Goal: Ask a question

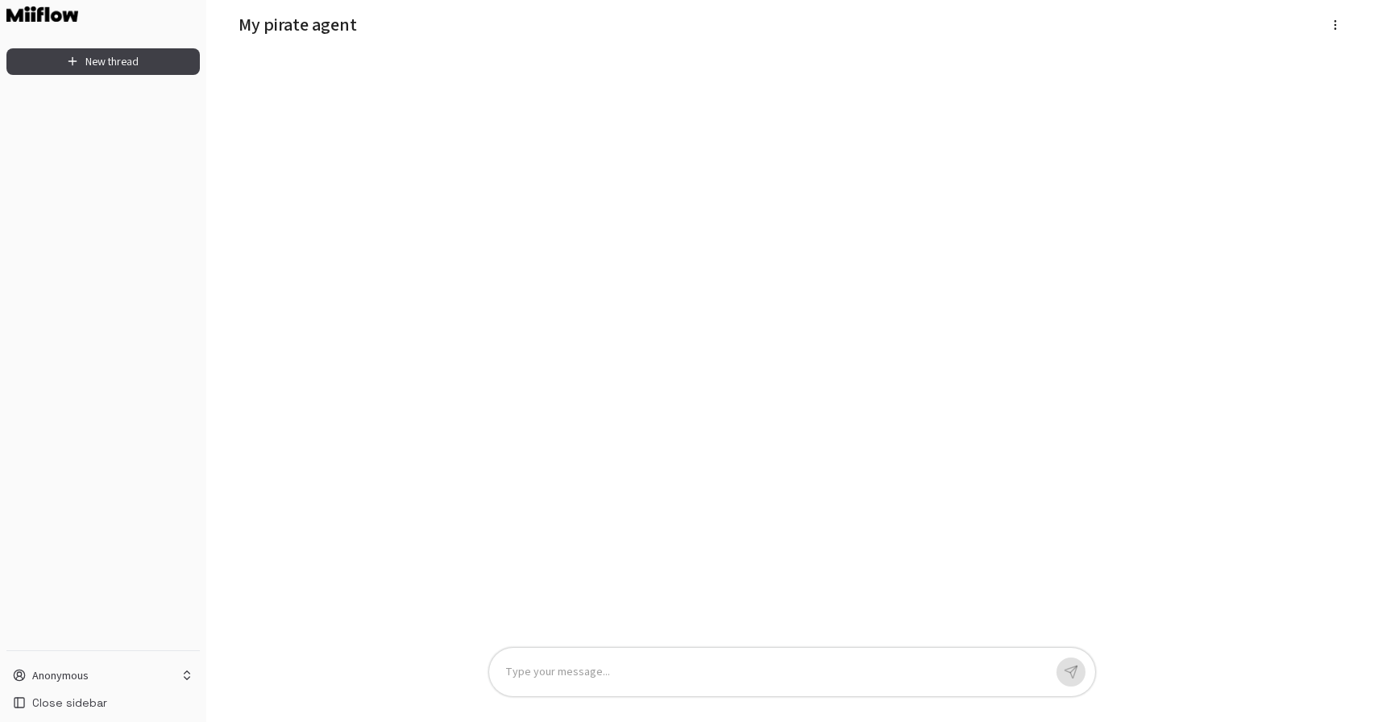
click at [613, 662] on div "Type your message..." at bounding box center [792, 672] width 606 height 48
click at [984, 669] on p at bounding box center [774, 672] width 538 height 19
click at [1067, 677] on icon "button" at bounding box center [1071, 672] width 15 height 15
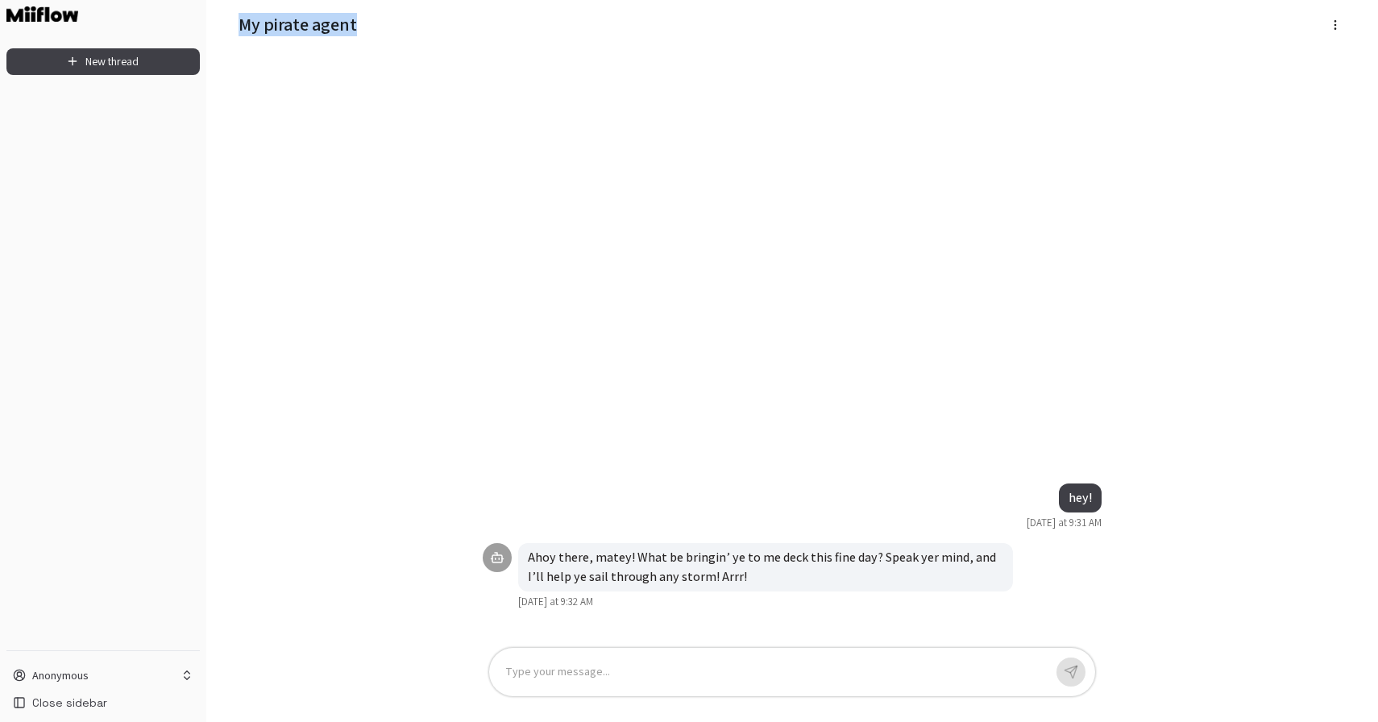
drag, startPoint x: 235, startPoint y: 18, endPoint x: 370, endPoint y: 23, distance: 134.7
click at [370, 23] on div "My pirate agent" at bounding box center [792, 25] width 1133 height 50
click at [370, 23] on h5 "My pirate agent" at bounding box center [654, 24] width 831 height 23
drag, startPoint x: 241, startPoint y: 23, endPoint x: 374, endPoint y: 23, distance: 133.0
click at [374, 23] on h5 "My pirate agent" at bounding box center [654, 24] width 831 height 23
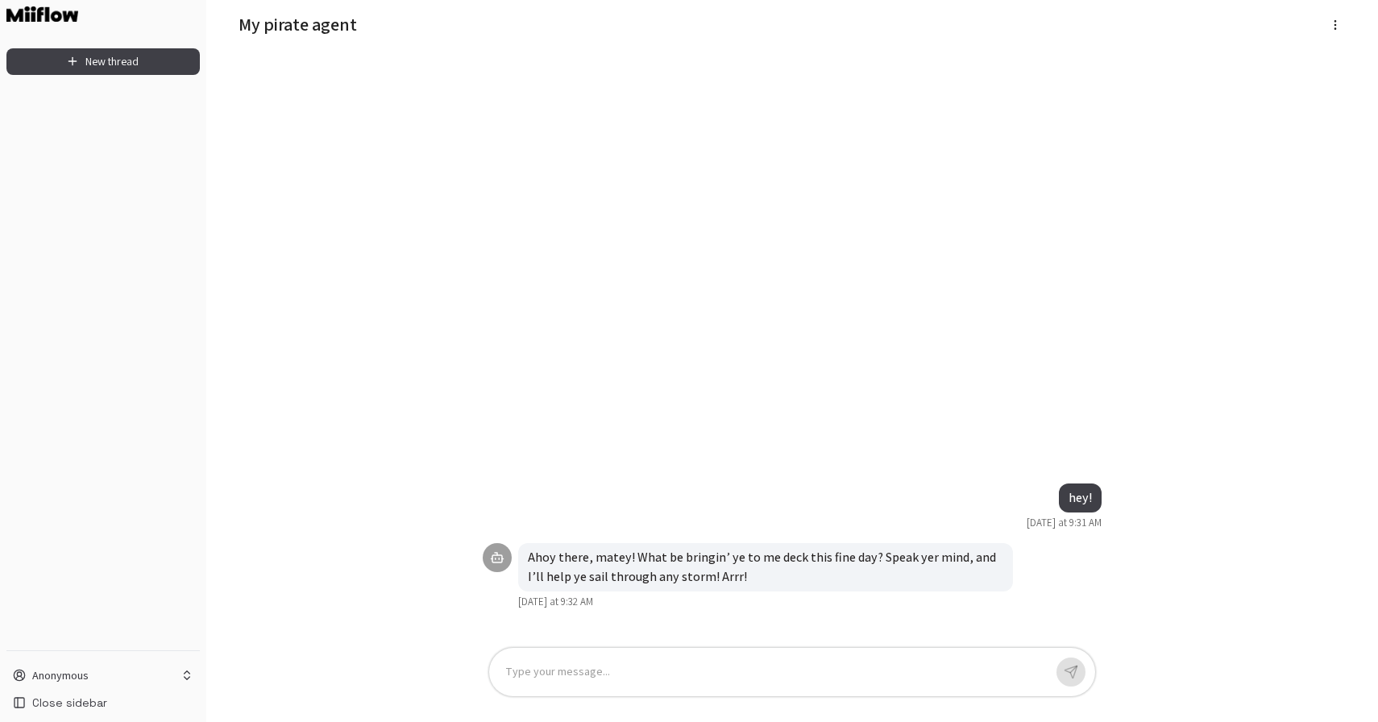
click at [483, 84] on div "Ahoy there, matey! What be bringin’ ye to me deck this fine day? Speak yer mind…" at bounding box center [792, 349] width 645 height 572
